Goal: Find contact information: Find contact information

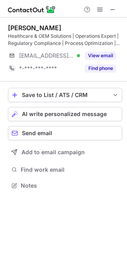
scroll to position [179, 127]
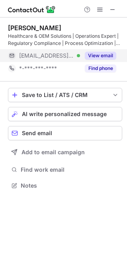
click at [94, 56] on button "View email" at bounding box center [100, 56] width 31 height 8
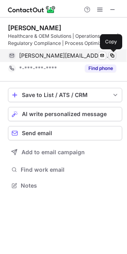
click at [114, 56] on span at bounding box center [112, 55] width 6 height 6
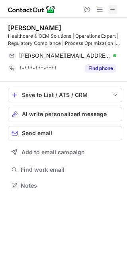
click at [112, 12] on span at bounding box center [112, 9] width 6 height 6
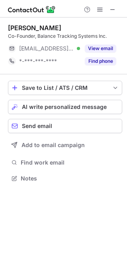
scroll to position [4, 4]
click at [111, 9] on span at bounding box center [112, 9] width 6 height 6
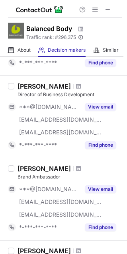
scroll to position [318, 0]
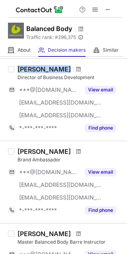
drag, startPoint x: 18, startPoint y: 65, endPoint x: 64, endPoint y: 66, distance: 45.7
click at [64, 66] on div "Paul Endelman" at bounding box center [69, 69] width 104 height 8
copy div "Paul Endelman"
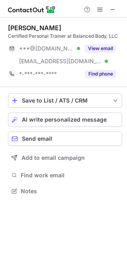
scroll to position [185, 127]
